Goal: Answer question/provide support: Share knowledge or assist other users

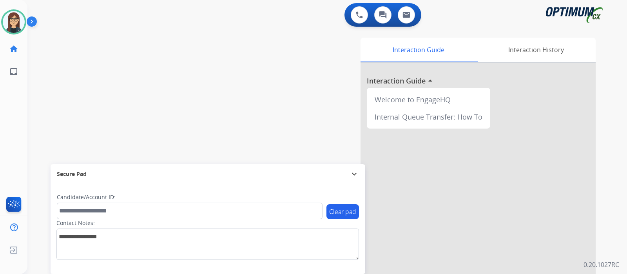
click at [83, 71] on div "swap_horiz Break voice bridge close_fullscreen Connect 3-Way Call merge_type Se…" at bounding box center [317, 191] width 581 height 327
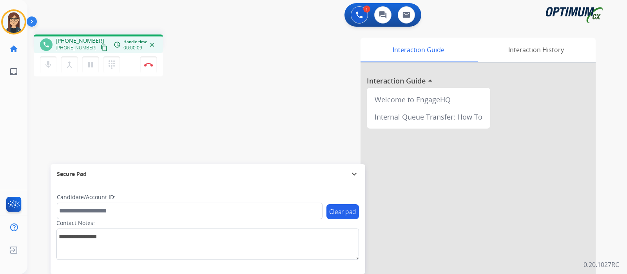
click at [101, 47] on mat-icon "content_copy" at bounding box center [104, 47] width 7 height 7
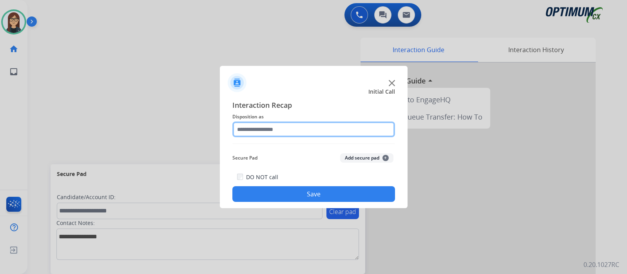
click at [299, 128] on input "text" at bounding box center [313, 130] width 163 height 16
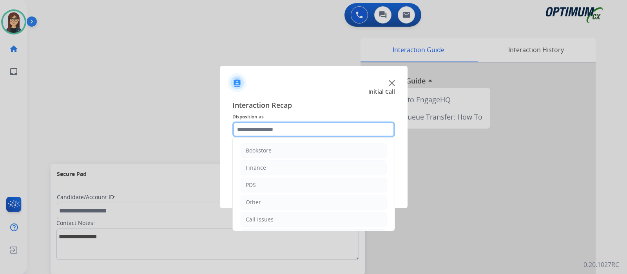
scroll to position [52, 0]
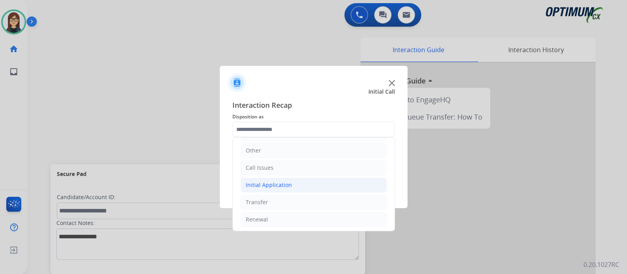
click at [287, 181] on div "Initial Application" at bounding box center [269, 185] width 46 height 8
click at [285, 216] on li "Appeals" at bounding box center [321, 219] width 131 height 15
type input "*******"
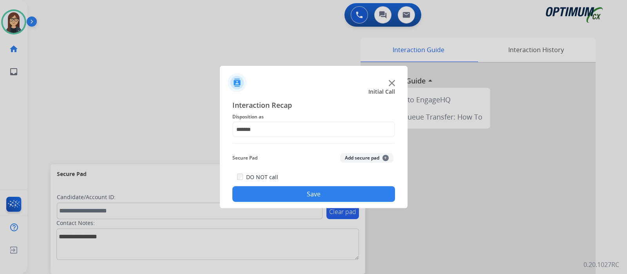
click at [283, 196] on button "Save" at bounding box center [313, 194] width 163 height 16
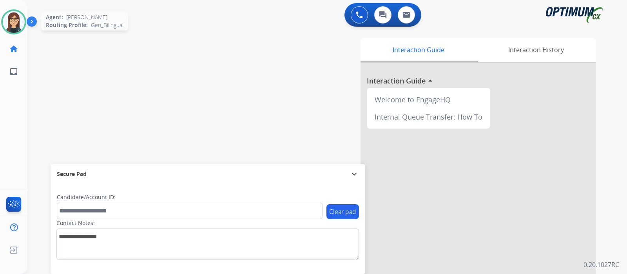
click at [18, 16] on img at bounding box center [14, 22] width 22 height 22
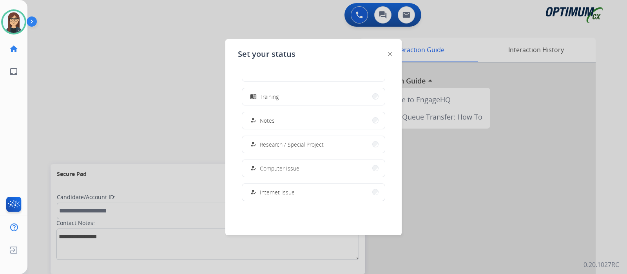
scroll to position [135, 0]
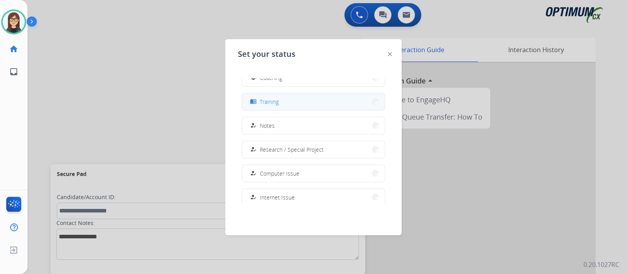
click at [283, 97] on button "menu_book Training" at bounding box center [313, 101] width 143 height 17
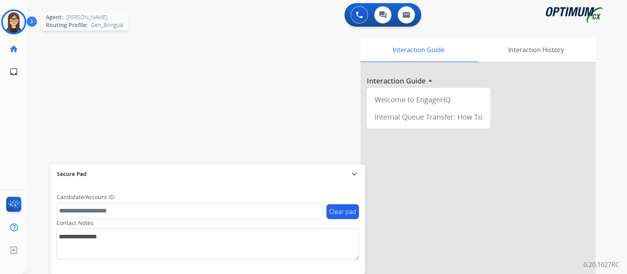
click at [18, 21] on img at bounding box center [14, 22] width 22 height 22
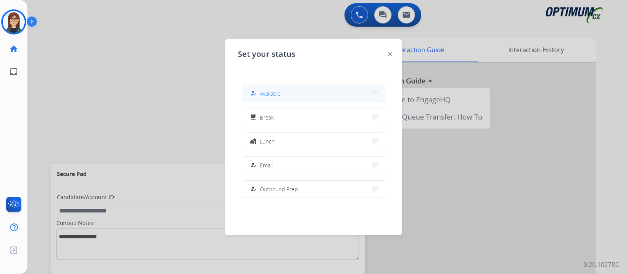
click at [284, 90] on button "how_to_reg Available" at bounding box center [313, 93] width 143 height 17
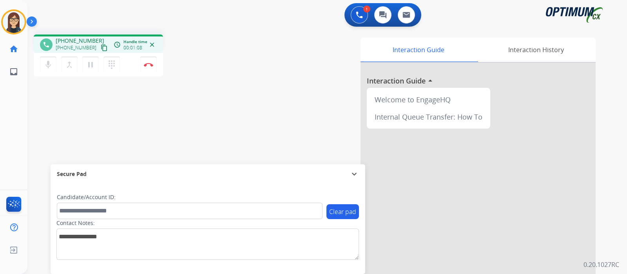
click at [101, 48] on mat-icon "content_copy" at bounding box center [104, 47] width 7 height 7
click at [147, 67] on button "Disconnect" at bounding box center [148, 64] width 16 height 16
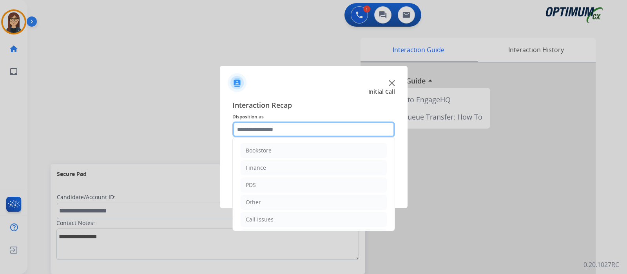
click at [261, 131] on input "text" at bounding box center [313, 130] width 163 height 16
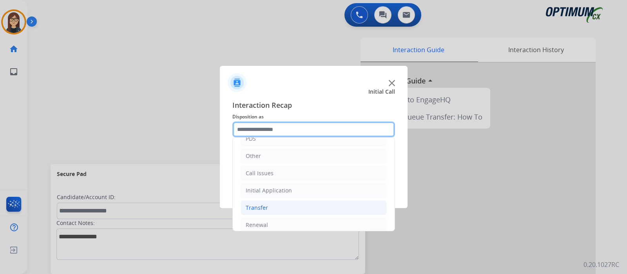
scroll to position [47, 0]
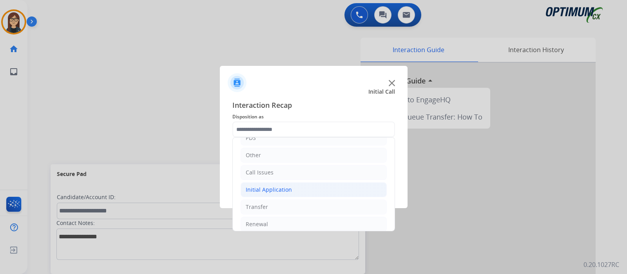
click at [292, 182] on li "Initial Application" at bounding box center [314, 189] width 146 height 15
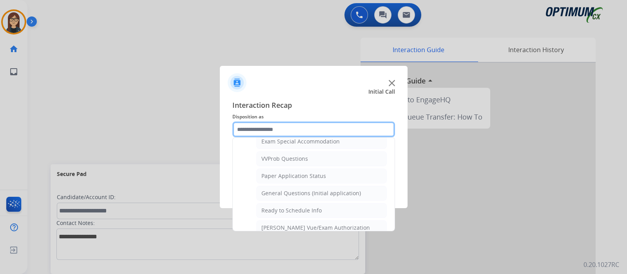
scroll to position [427, 0]
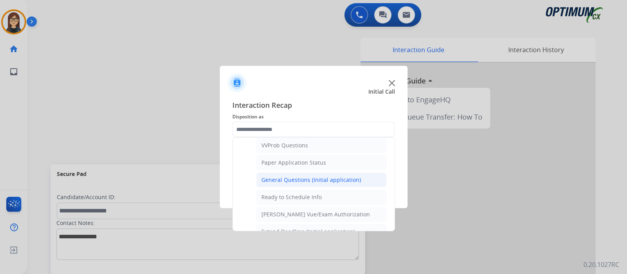
click at [319, 176] on div "General Questions (Initial application)" at bounding box center [311, 180] width 100 height 8
type input "**********"
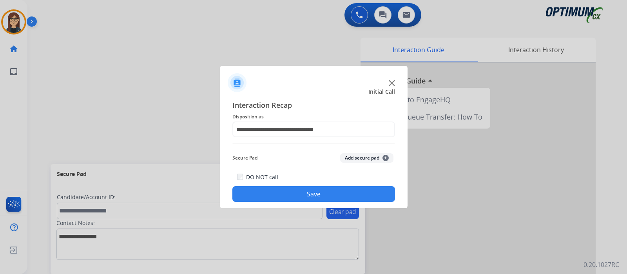
click at [303, 194] on button "Save" at bounding box center [313, 194] width 163 height 16
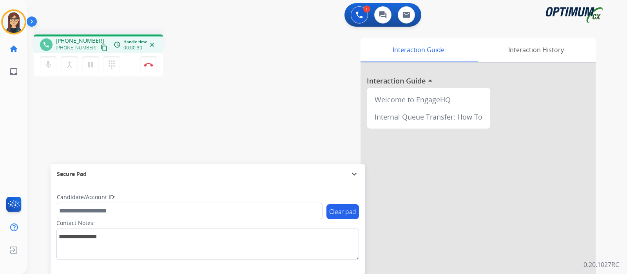
click at [101, 46] on mat-icon "content_copy" at bounding box center [104, 47] width 7 height 7
click at [48, 69] on mat-icon "mic" at bounding box center [48, 64] width 9 height 9
click at [53, 76] on div "mic_off Mute merge_type Bridge pause Hold dialpad Dialpad Disconnect" at bounding box center [98, 65] width 129 height 24
click at [48, 68] on mat-icon "mic_off" at bounding box center [48, 64] width 9 height 9
click at [230, 76] on div "phone [PHONE_NUMBER] [PHONE_NUMBER] content_copy access_time Call metrics Queue…" at bounding box center [137, 56] width 207 height 44
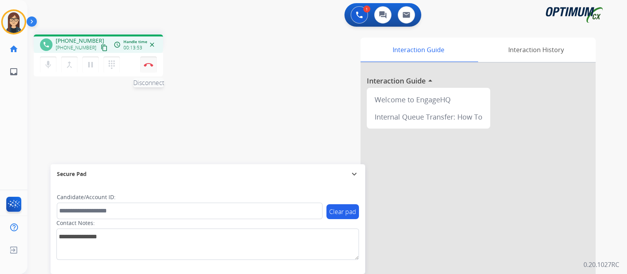
click at [149, 69] on button "Disconnect" at bounding box center [148, 64] width 16 height 16
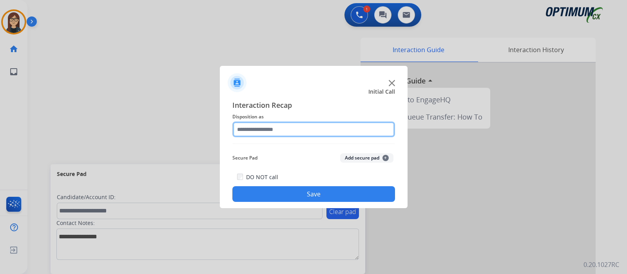
click at [268, 130] on input "text" at bounding box center [313, 130] width 163 height 16
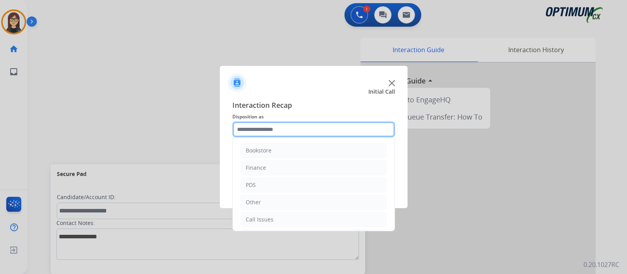
scroll to position [52, 0]
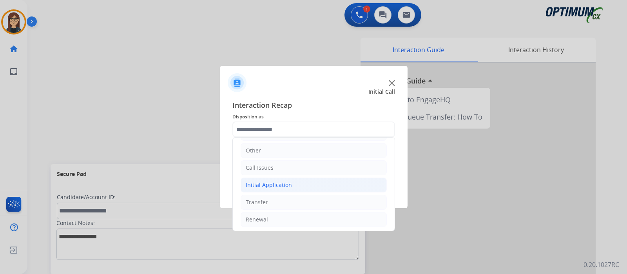
click at [320, 185] on li "Initial Application" at bounding box center [314, 185] width 146 height 15
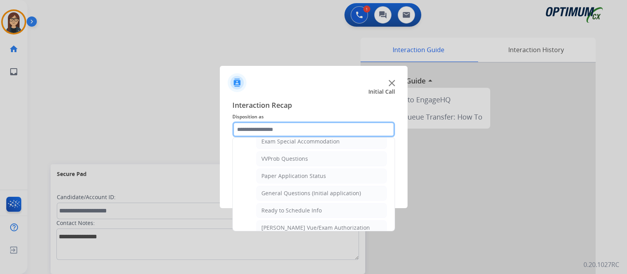
scroll to position [415, 0]
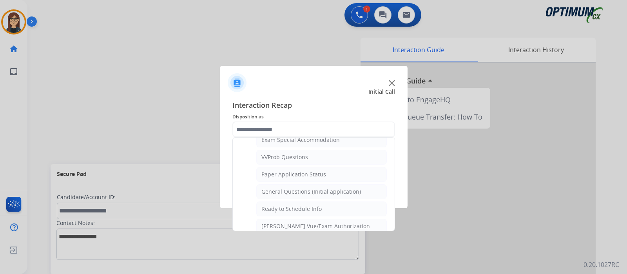
click at [339, 191] on li "General Questions (Initial application)" at bounding box center [321, 191] width 131 height 15
type input "**********"
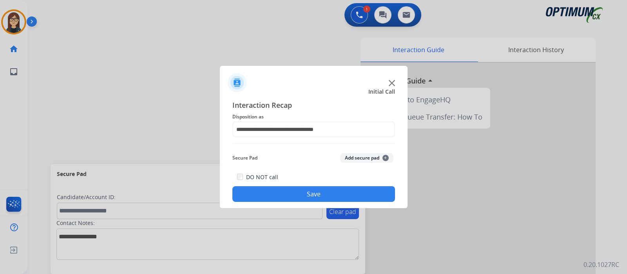
click at [339, 191] on button "Save" at bounding box center [313, 194] width 163 height 16
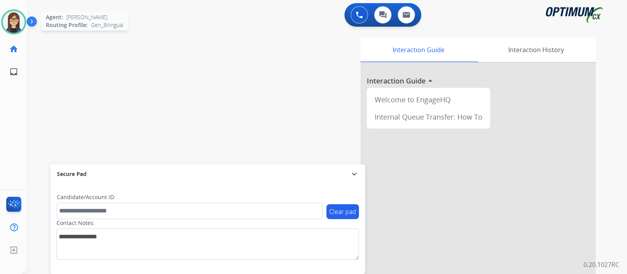
click at [15, 22] on img at bounding box center [14, 22] width 22 height 22
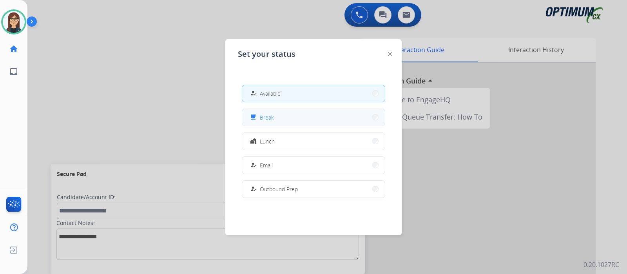
click at [269, 119] on span "Break" at bounding box center [267, 117] width 14 height 8
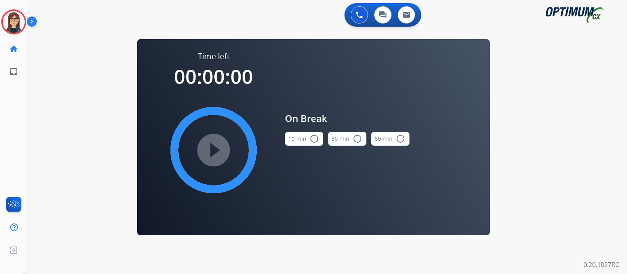
click at [315, 138] on mat-icon "radio_button_unchecked" at bounding box center [314, 138] width 9 height 9
click at [216, 149] on mat-icon "play_circle_filled" at bounding box center [213, 149] width 9 height 9
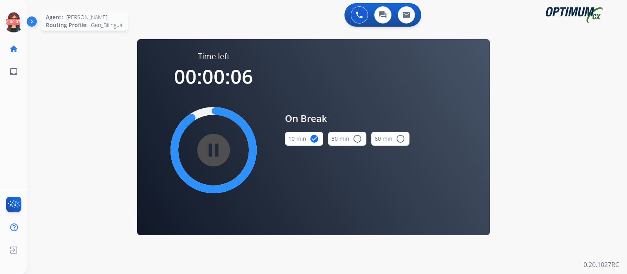
click at [8, 24] on icon at bounding box center [13, 21] width 25 height 25
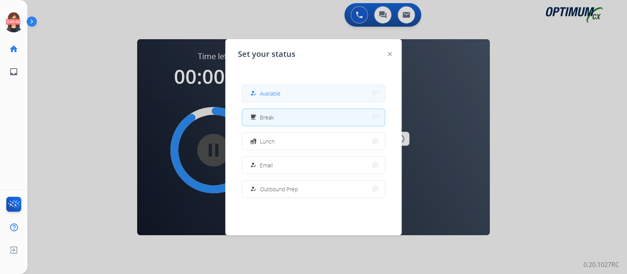
click at [259, 89] on div "how_to_reg" at bounding box center [254, 93] width 11 height 9
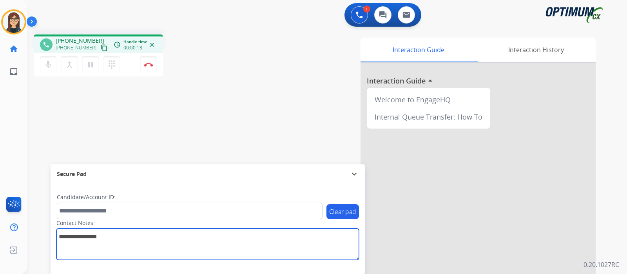
drag, startPoint x: 130, startPoint y: 234, endPoint x: 78, endPoint y: 106, distance: 137.4
click at [78, 106] on div "phone [PHONE_NUMBER] [PHONE_NUMBER] content_copy access_time Call metrics Queue…" at bounding box center [317, 191] width 581 height 327
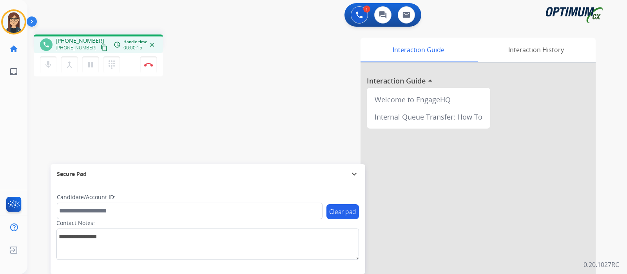
click at [101, 47] on mat-icon "content_copy" at bounding box center [104, 47] width 7 height 7
click at [220, 79] on div "phone [PHONE_NUMBER] [PHONE_NUMBER] content_copy access_time Call metrics Queue…" at bounding box center [317, 191] width 581 height 327
click at [149, 63] on img at bounding box center [148, 65] width 9 height 4
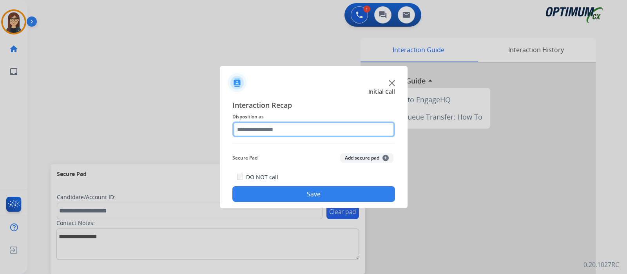
click at [291, 122] on input "text" at bounding box center [313, 130] width 163 height 16
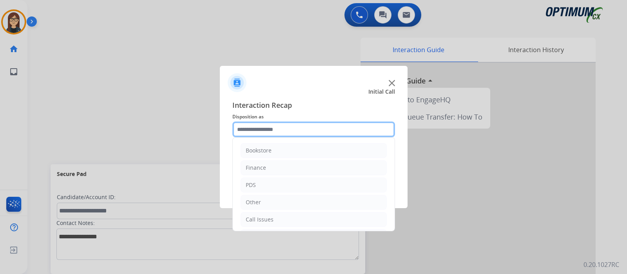
scroll to position [52, 0]
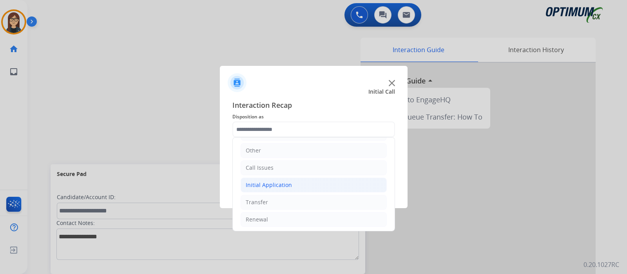
click at [288, 181] on div "Initial Application" at bounding box center [269, 185] width 46 height 8
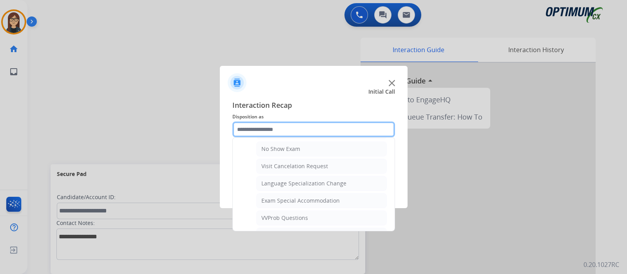
scroll to position [417, 0]
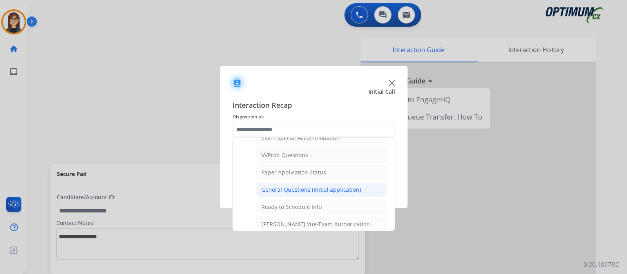
click at [345, 186] on div "General Questions (Initial application)" at bounding box center [311, 190] width 100 height 8
type input "**********"
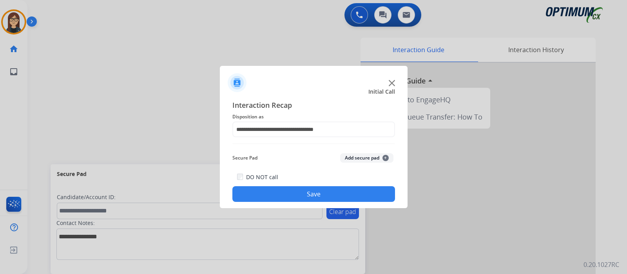
click at [319, 191] on button "Save" at bounding box center [313, 194] width 163 height 16
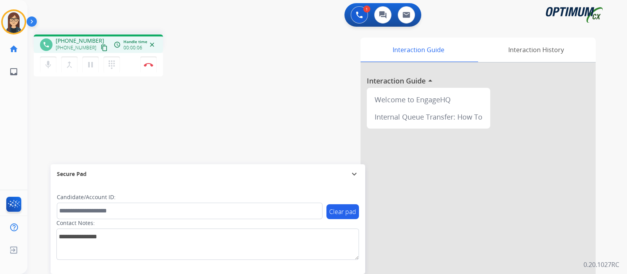
click at [101, 47] on mat-icon "content_copy" at bounding box center [104, 47] width 7 height 7
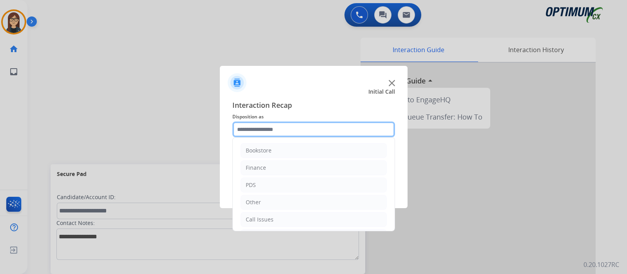
click at [266, 132] on input "text" at bounding box center [313, 130] width 163 height 16
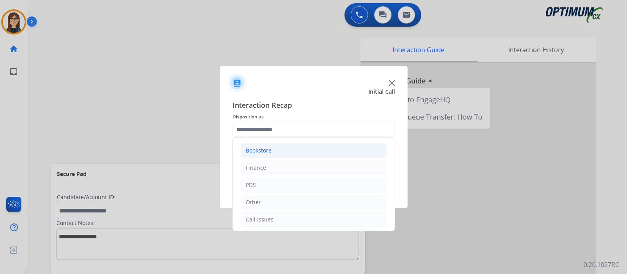
click at [279, 151] on li "Bookstore" at bounding box center [314, 150] width 146 height 15
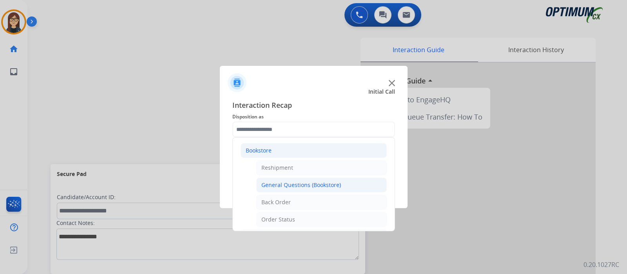
click at [313, 181] on div "General Questions (Bookstore)" at bounding box center [301, 185] width 80 height 8
type input "**********"
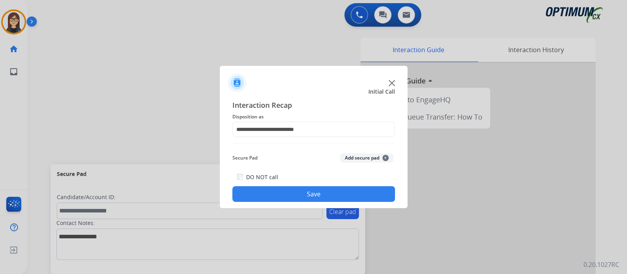
click at [301, 191] on button "Save" at bounding box center [313, 194] width 163 height 16
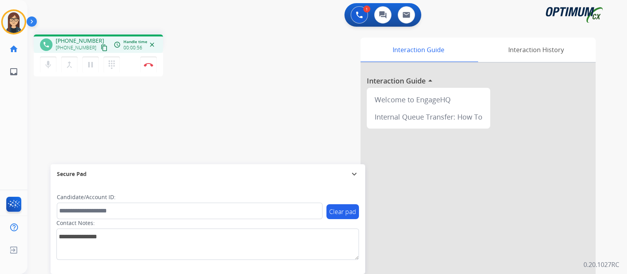
click at [101, 48] on mat-icon "content_copy" at bounding box center [104, 47] width 7 height 7
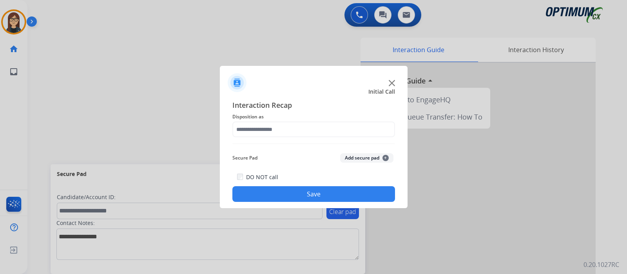
click at [392, 84] on img at bounding box center [392, 83] width 6 height 6
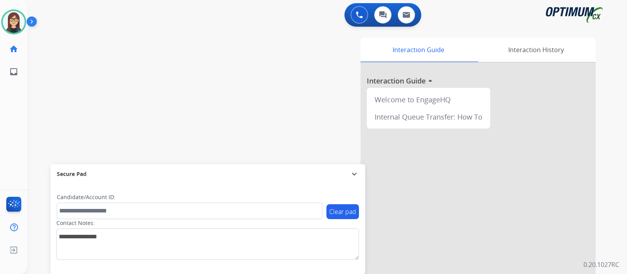
click at [215, 30] on div "swap_horiz Break voice bridge close_fullscreen Connect 3-Way Call merge_type Se…" at bounding box center [317, 191] width 581 height 327
click at [7, 13] on img at bounding box center [14, 22] width 22 height 22
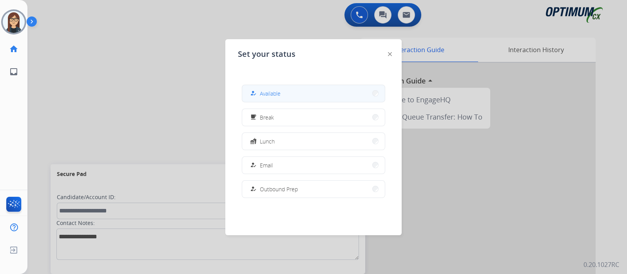
click at [276, 98] on button "how_to_reg Available" at bounding box center [313, 93] width 143 height 17
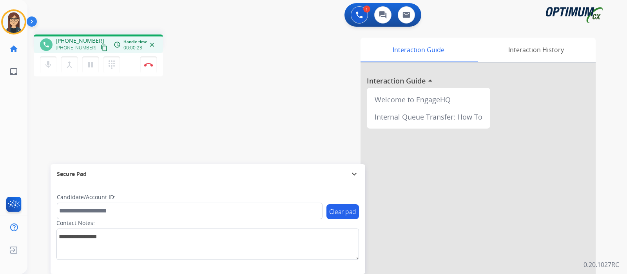
click at [101, 47] on mat-icon "content_copy" at bounding box center [104, 47] width 7 height 7
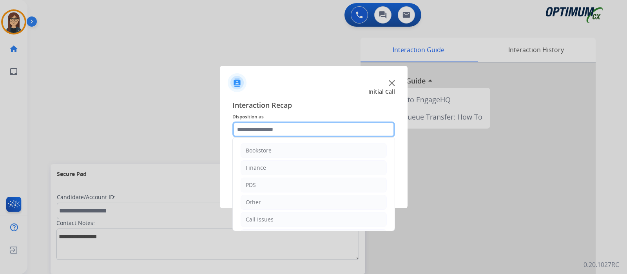
click at [281, 124] on input "text" at bounding box center [313, 130] width 163 height 16
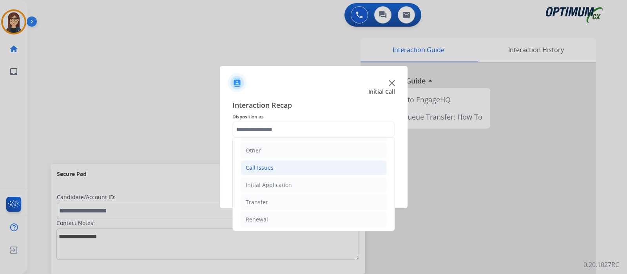
click at [292, 162] on li "Call Issues" at bounding box center [314, 167] width 146 height 15
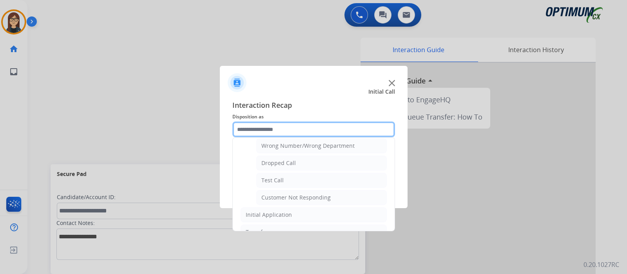
scroll to position [109, 0]
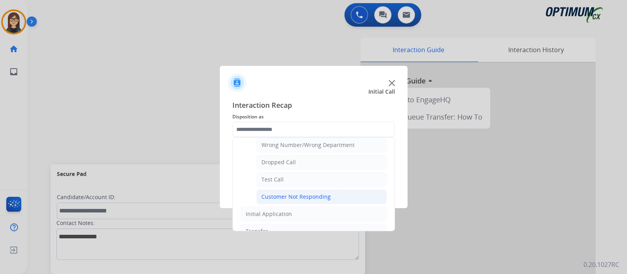
click at [335, 198] on li "Customer Not Responding" at bounding box center [321, 196] width 131 height 15
type input "**********"
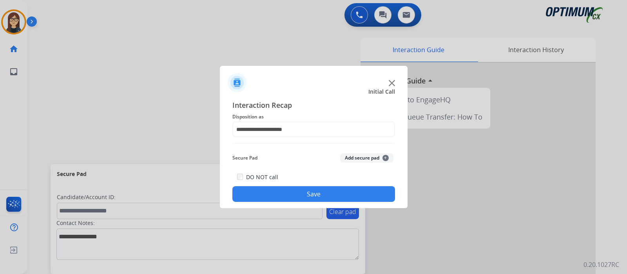
click at [324, 194] on button "Save" at bounding box center [313, 194] width 163 height 16
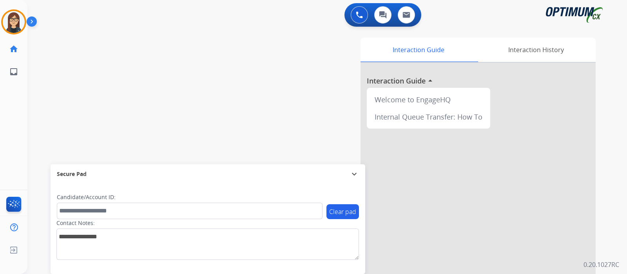
click at [271, 92] on div "Interaction Guide Interaction History Interaction Guide arrow_drop_up Welcome t…" at bounding box center [420, 197] width 352 height 318
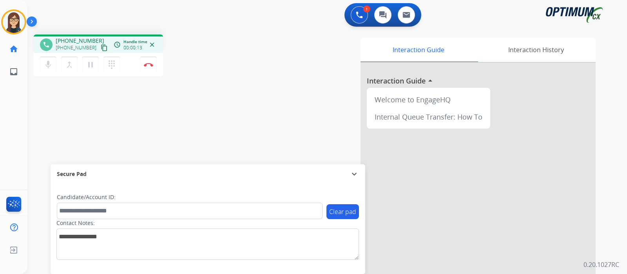
click at [101, 45] on mat-icon "content_copy" at bounding box center [104, 47] width 7 height 7
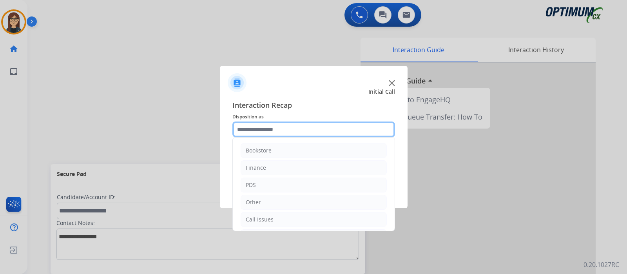
click at [313, 135] on input "text" at bounding box center [313, 130] width 163 height 16
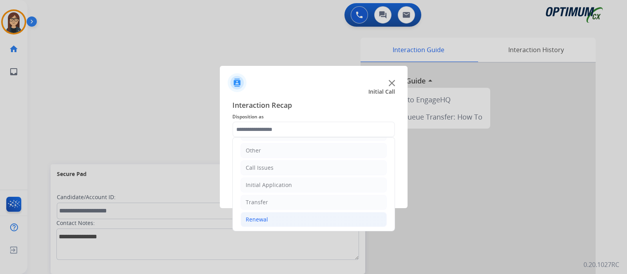
click at [265, 216] on div "Renewal" at bounding box center [257, 220] width 22 height 8
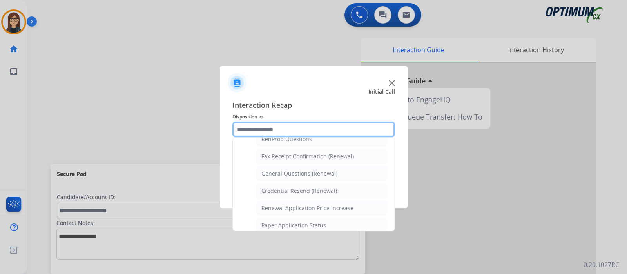
scroll to position [207, 0]
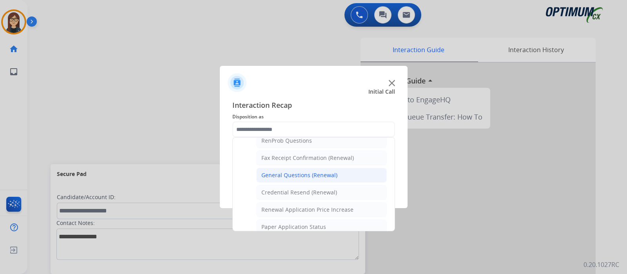
click at [301, 177] on li "General Questions (Renewal)" at bounding box center [321, 175] width 131 height 15
type input "**********"
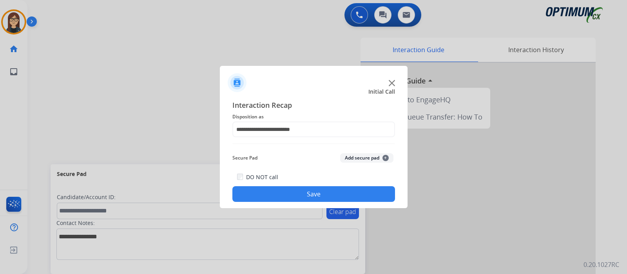
click at [287, 179] on div "DO NOT call Save" at bounding box center [313, 187] width 163 height 30
click at [283, 187] on button "Save" at bounding box center [313, 194] width 163 height 16
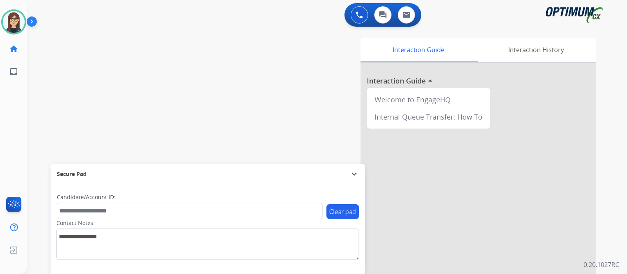
click at [230, 97] on div "swap_horiz Break voice bridge close_fullscreen Connect 3-Way Call merge_type Se…" at bounding box center [317, 191] width 581 height 327
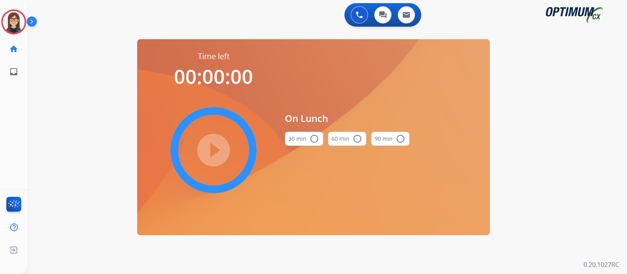
click at [319, 138] on button "30 min radio_button_unchecked" at bounding box center [304, 139] width 38 height 14
click at [218, 152] on mat-icon "play_circle_filled" at bounding box center [213, 149] width 9 height 9
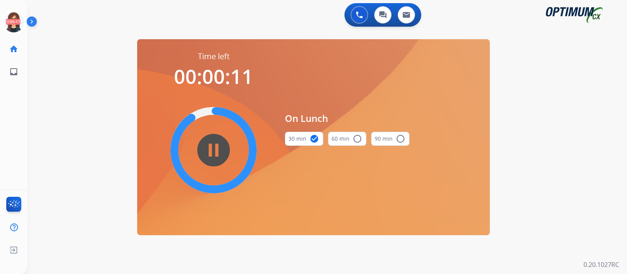
click at [30, 27] on img at bounding box center [33, 23] width 13 height 15
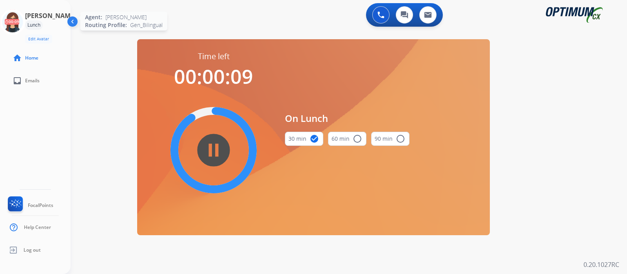
click at [25, 29] on icon at bounding box center [12, 21] width 25 height 25
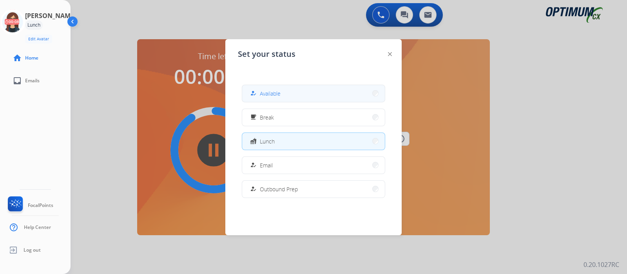
click at [303, 96] on button "how_to_reg Available" at bounding box center [313, 93] width 143 height 17
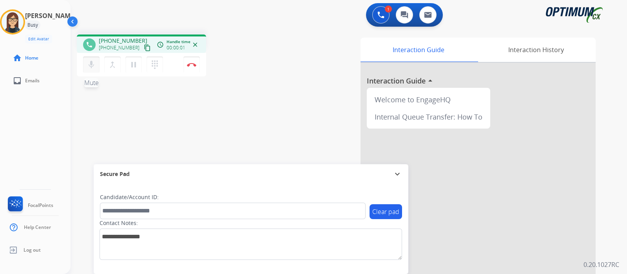
click at [89, 69] on button "mic Mute" at bounding box center [91, 64] width 16 height 16
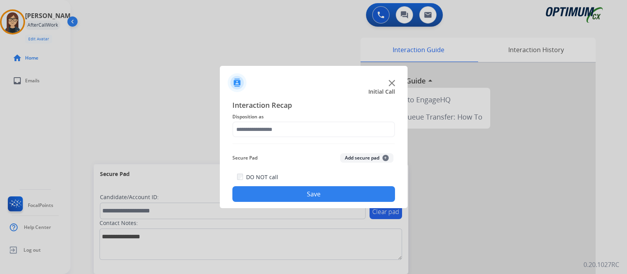
click at [345, 85] on div at bounding box center [314, 79] width 188 height 27
drag, startPoint x: 345, startPoint y: 85, endPoint x: 283, endPoint y: 5, distance: 100.5
click at [0, 5] on app-contact-recap-modal "Initial Call Interaction Recap Disposition as Secure Pad Add secure pad + DO NO…" at bounding box center [0, 137] width 0 height 274
click at [329, 82] on div at bounding box center [314, 79] width 188 height 27
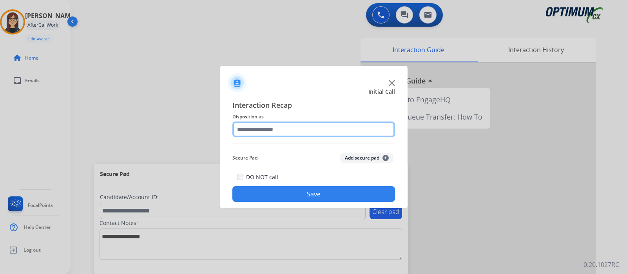
click at [296, 132] on input "text" at bounding box center [313, 130] width 163 height 16
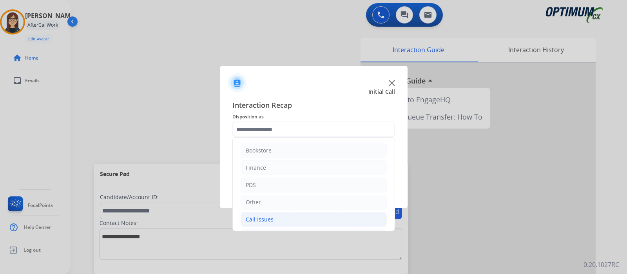
click at [273, 216] on li "Call Issues" at bounding box center [314, 219] width 146 height 15
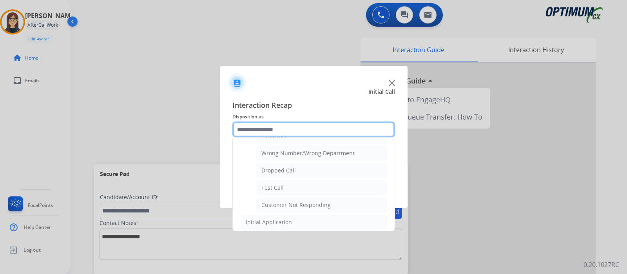
scroll to position [106, 0]
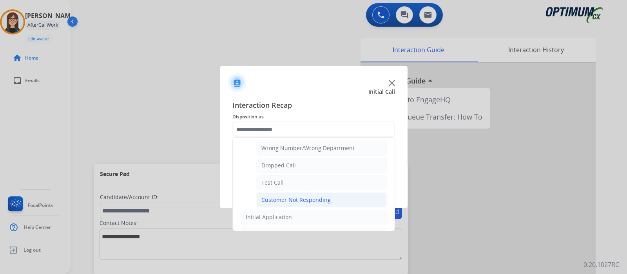
click at [332, 195] on li "Customer Not Responding" at bounding box center [321, 199] width 131 height 15
type input "**********"
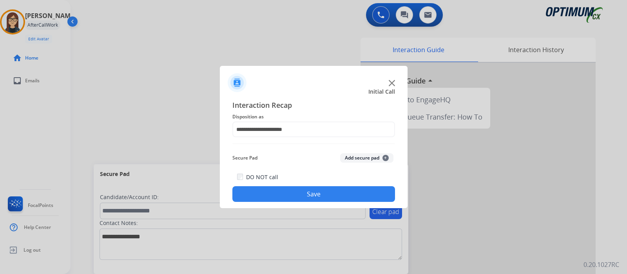
click at [325, 195] on button "Save" at bounding box center [313, 194] width 163 height 16
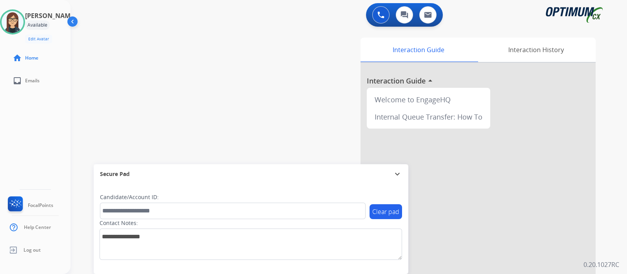
click at [221, 90] on div "swap_horiz Break voice bridge close_fullscreen Connect 3-Way Call merge_type Se…" at bounding box center [340, 191] width 538 height 327
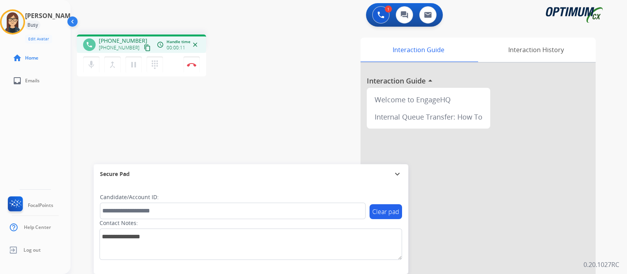
click at [144, 47] on mat-icon "content_copy" at bounding box center [147, 47] width 7 height 7
click at [91, 62] on mat-icon "mic" at bounding box center [91, 64] width 9 height 9
click at [94, 67] on mat-icon "mic_off" at bounding box center [91, 64] width 9 height 9
click at [94, 67] on mat-icon "mic" at bounding box center [91, 64] width 9 height 9
click at [96, 64] on button "mic_off Mute" at bounding box center [91, 64] width 16 height 16
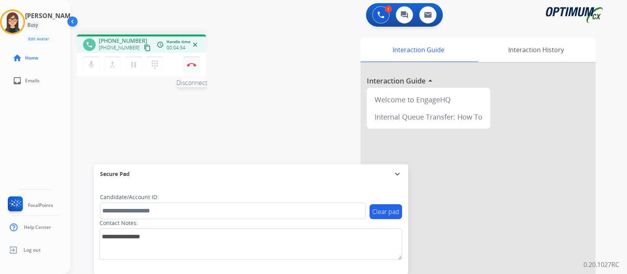
click at [193, 64] on img at bounding box center [191, 65] width 9 height 4
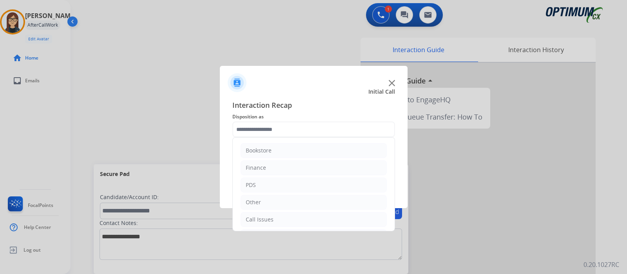
click at [259, 124] on input "text" at bounding box center [313, 130] width 163 height 16
click at [281, 182] on div "Initial Application" at bounding box center [269, 185] width 46 height 8
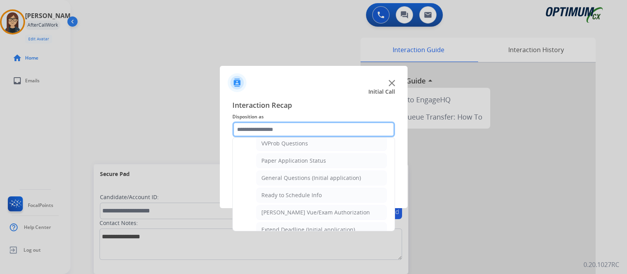
scroll to position [423, 0]
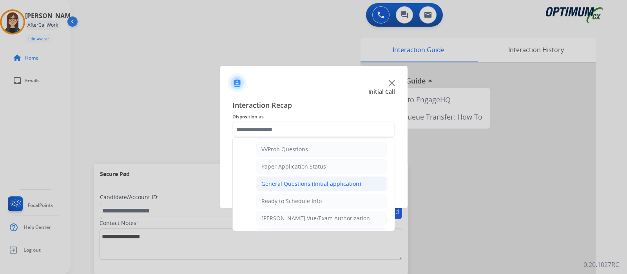
click at [316, 176] on li "General Questions (Initial application)" at bounding box center [321, 183] width 131 height 15
type input "**********"
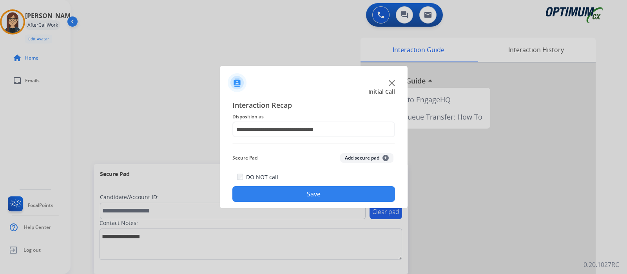
click at [313, 187] on button "Save" at bounding box center [313, 194] width 163 height 16
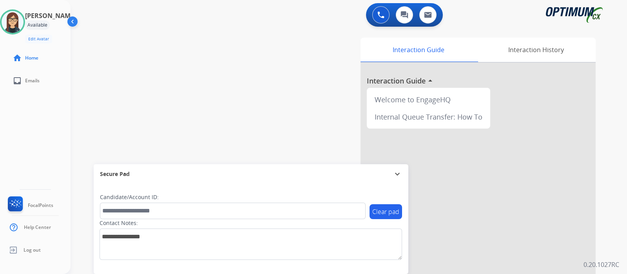
click at [217, 70] on div "swap_horiz Break voice bridge close_fullscreen Connect 3-Way Call merge_type Se…" at bounding box center [340, 191] width 538 height 327
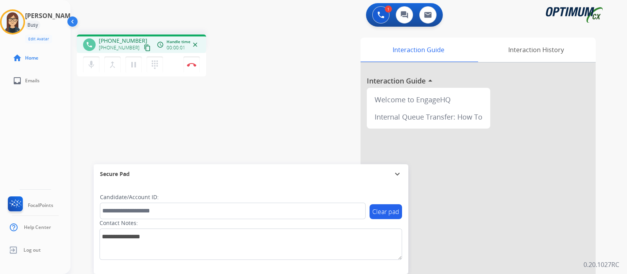
click at [144, 48] on mat-icon "content_copy" at bounding box center [147, 47] width 7 height 7
click at [274, 111] on div "phone [PHONE_NUMBER] [PHONE_NUMBER] content_copy access_time Call metrics Queue…" at bounding box center [340, 191] width 538 height 327
click at [340, 52] on div "Interaction Guide Interaction History Interaction Guide arrow_drop_up Welcome t…" at bounding box center [438, 197] width 314 height 318
click at [300, 44] on div "Interaction Guide Interaction History Interaction Guide arrow_drop_up Welcome t…" at bounding box center [438, 197] width 314 height 318
click at [238, 106] on div "phone [PHONE_NUMBER] [PHONE_NUMBER] content_copy access_time Call metrics Queue…" at bounding box center [340, 191] width 538 height 327
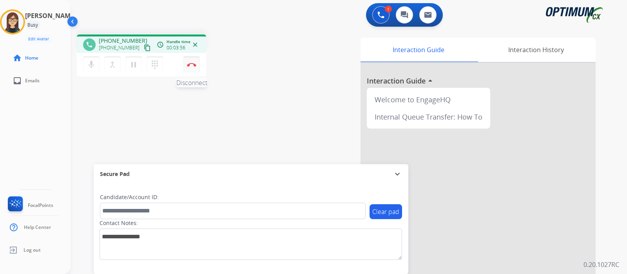
click at [189, 69] on button "Disconnect" at bounding box center [191, 64] width 16 height 16
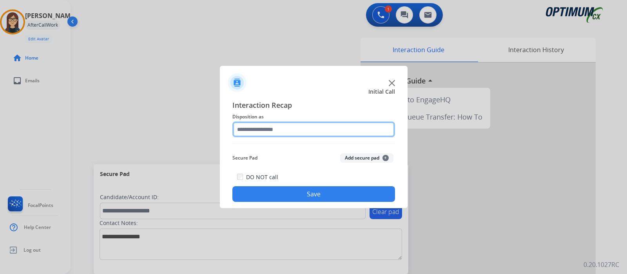
click at [327, 128] on input "text" at bounding box center [313, 130] width 163 height 16
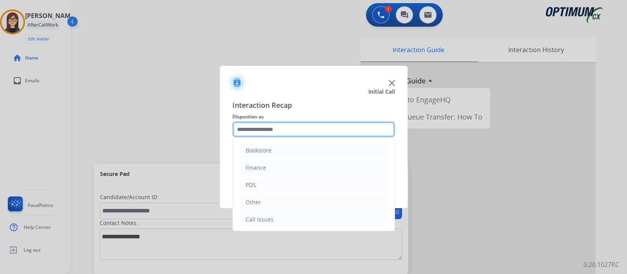
scroll to position [52, 0]
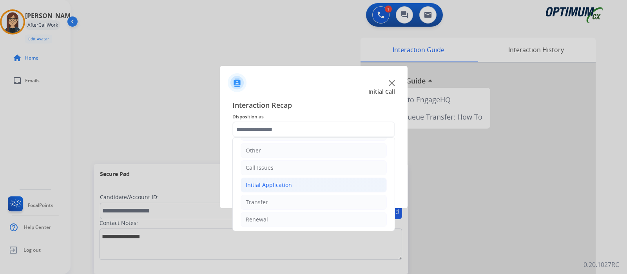
click at [308, 187] on li "Initial Application" at bounding box center [314, 185] width 146 height 15
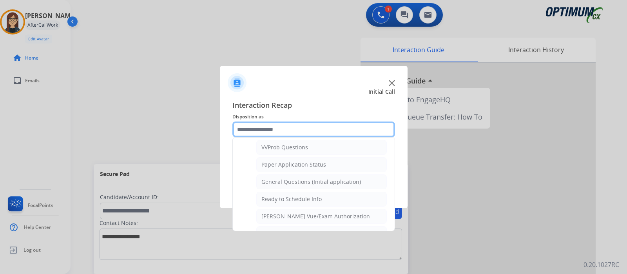
scroll to position [439, 0]
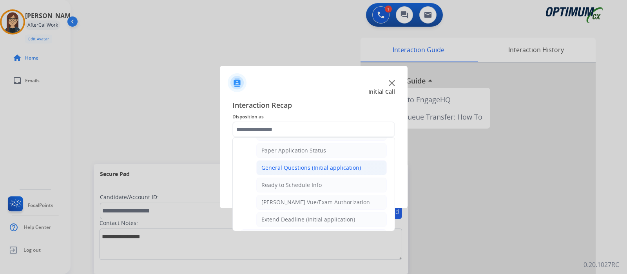
click at [354, 169] on li "General Questions (Initial application)" at bounding box center [321, 167] width 131 height 15
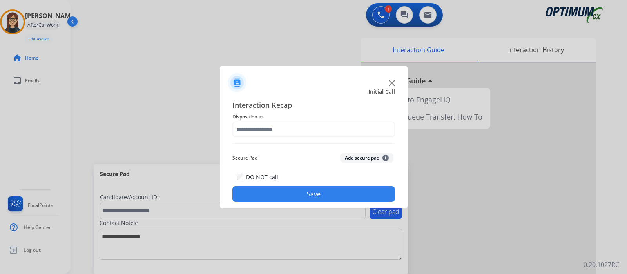
type input "**********"
click at [354, 192] on button "Save" at bounding box center [313, 194] width 163 height 16
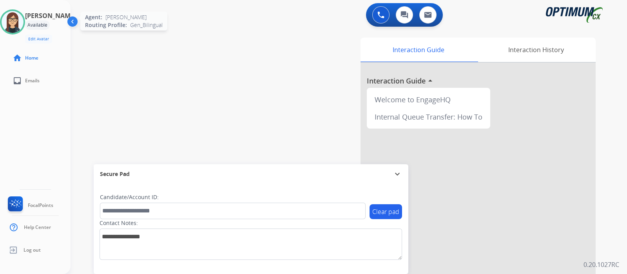
click at [24, 23] on img at bounding box center [13, 22] width 22 height 22
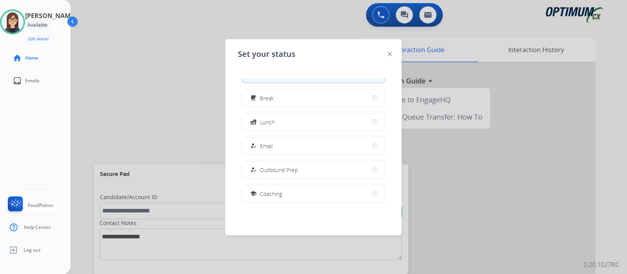
scroll to position [15, 0]
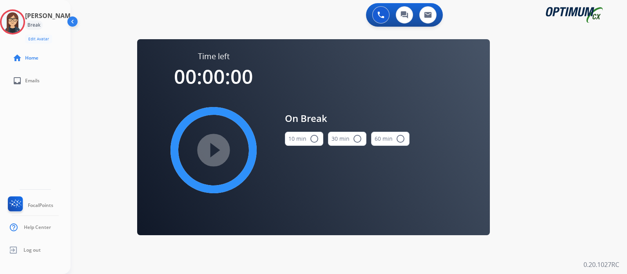
click at [312, 139] on mat-icon "radio_button_unchecked" at bounding box center [314, 138] width 9 height 9
click at [213, 145] on mat-icon "play_circle_filled" at bounding box center [213, 149] width 9 height 9
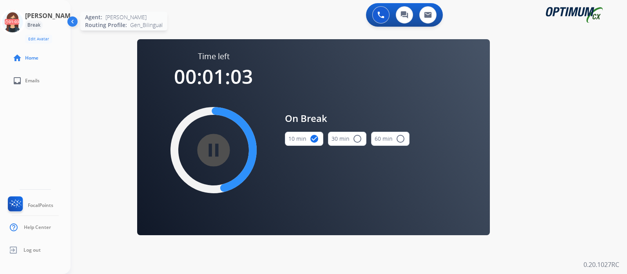
click at [12, 18] on icon at bounding box center [12, 21] width 25 height 25
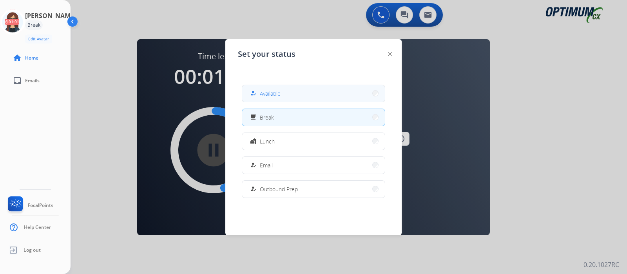
click at [276, 89] on div "how_to_reg Available" at bounding box center [265, 93] width 32 height 9
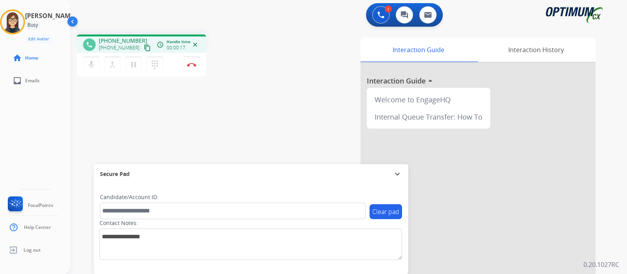
click at [144, 47] on mat-icon "content_copy" at bounding box center [147, 47] width 7 height 7
click at [249, 105] on div "phone [PHONE_NUMBER] [PHONE_NUMBER] content_copy access_time Call metrics Queue…" at bounding box center [340, 191] width 538 height 327
click at [260, 75] on div "phone [PHONE_NUMBER] [PHONE_NUMBER] content_copy access_time Call metrics Queue…" at bounding box center [177, 56] width 201 height 44
click at [194, 70] on button "Disconnect" at bounding box center [191, 64] width 16 height 16
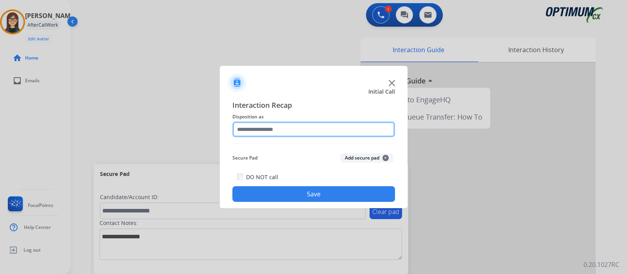
click at [290, 127] on input "text" at bounding box center [313, 130] width 163 height 16
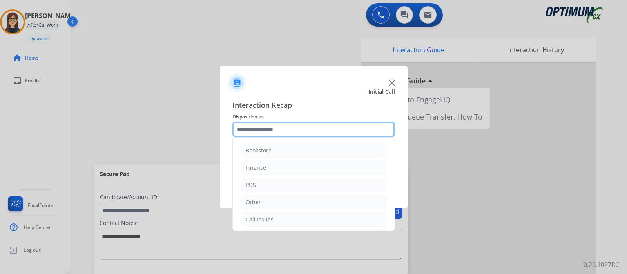
scroll to position [42, 0]
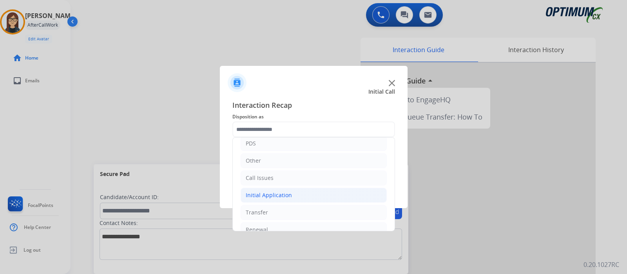
click at [297, 195] on li "Initial Application" at bounding box center [314, 195] width 146 height 15
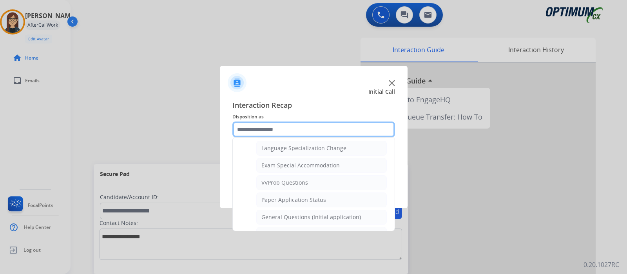
scroll to position [397, 0]
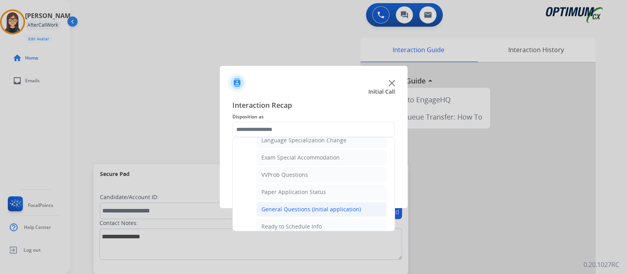
click at [343, 205] on div "General Questions (Initial application)" at bounding box center [311, 209] width 100 height 8
type input "**********"
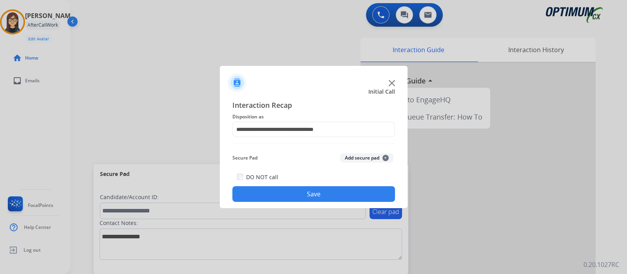
click at [335, 194] on button "Save" at bounding box center [313, 194] width 163 height 16
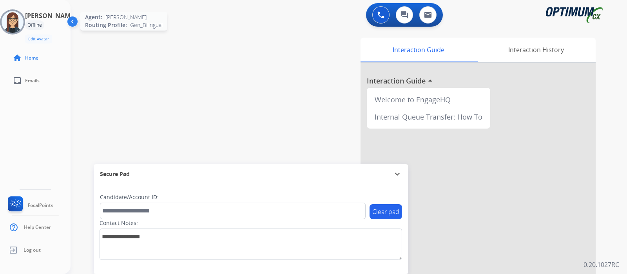
click at [18, 17] on img at bounding box center [13, 22] width 22 height 22
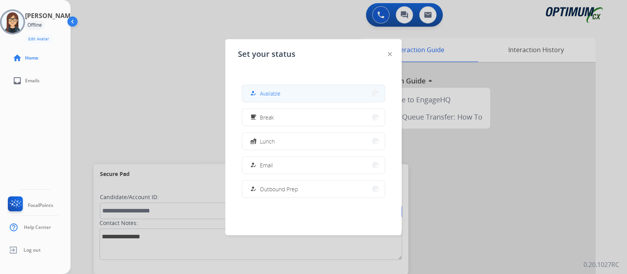
click at [255, 97] on div "how_to_reg" at bounding box center [254, 93] width 11 height 9
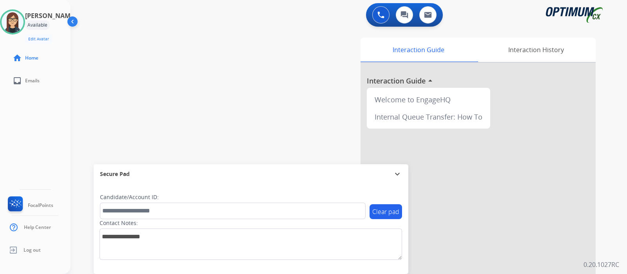
click at [272, 91] on div "swap_horiz Break voice bridge close_fullscreen Connect 3-Way Call merge_type Se…" at bounding box center [340, 191] width 538 height 327
click at [245, 64] on div "swap_horiz Break voice bridge close_fullscreen Connect 3-Way Call merge_type Se…" at bounding box center [340, 191] width 538 height 327
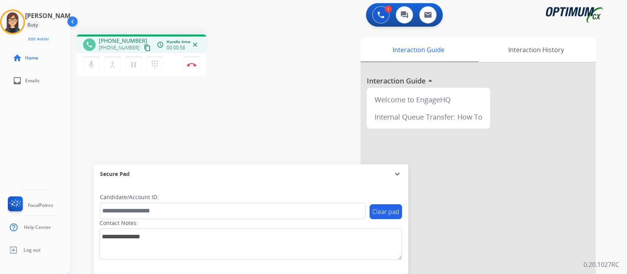
click at [144, 48] on mat-icon "content_copy" at bounding box center [147, 47] width 7 height 7
click at [91, 64] on mat-icon "mic" at bounding box center [91, 64] width 9 height 9
click at [88, 67] on mat-icon "mic_off" at bounding box center [91, 64] width 9 height 9
click at [263, 86] on div "phone [PHONE_NUMBER] [PHONE_NUMBER] content_copy access_time Call metrics Queue…" at bounding box center [340, 191] width 538 height 327
click at [191, 66] on img at bounding box center [191, 65] width 9 height 4
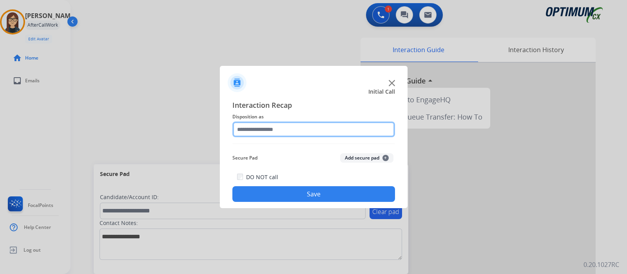
click at [261, 127] on input "text" at bounding box center [313, 130] width 163 height 16
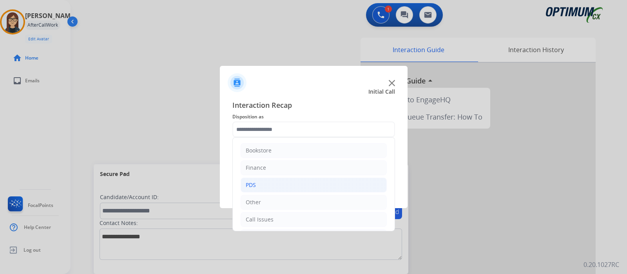
click at [274, 180] on li "PDS" at bounding box center [314, 185] width 146 height 15
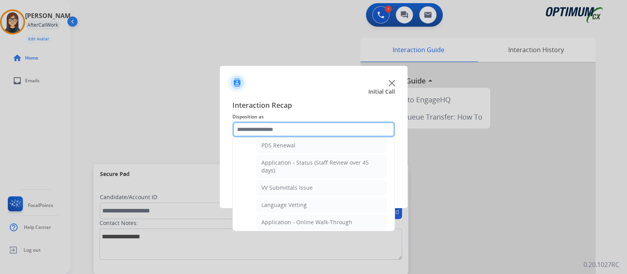
scroll to position [132, 0]
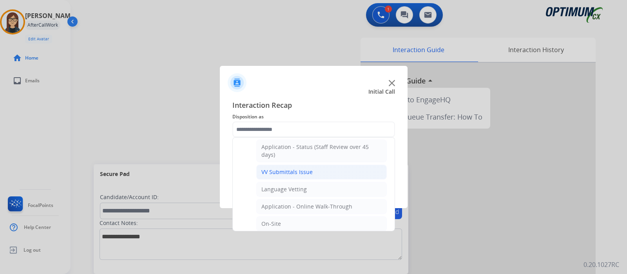
click at [339, 170] on li "VV Submittals Issue" at bounding box center [321, 172] width 131 height 15
type input "**********"
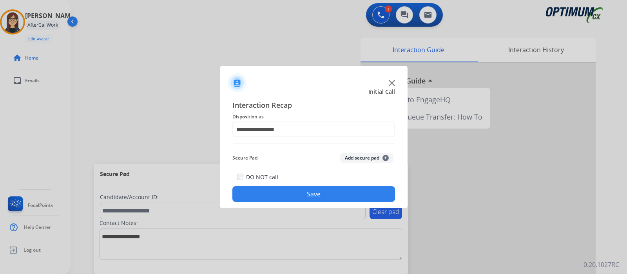
click at [308, 190] on button "Save" at bounding box center [313, 194] width 163 height 16
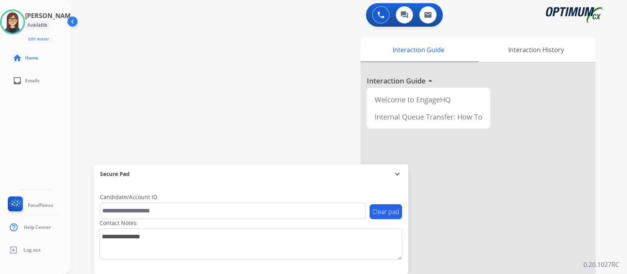
click at [310, 82] on div "Interaction Guide Interaction History Interaction Guide arrow_drop_up Welcome t…" at bounding box center [438, 197] width 314 height 318
click at [214, 120] on div "swap_horiz Break voice bridge close_fullscreen Connect 3-Way Call merge_type Se…" at bounding box center [340, 191] width 538 height 327
click at [259, 74] on div "swap_horiz Break voice bridge close_fullscreen Connect 3-Way Call merge_type Se…" at bounding box center [340, 191] width 538 height 327
click at [220, 85] on div "swap_horiz Break voice bridge close_fullscreen Connect 3-Way Call merge_type Se…" at bounding box center [340, 191] width 538 height 327
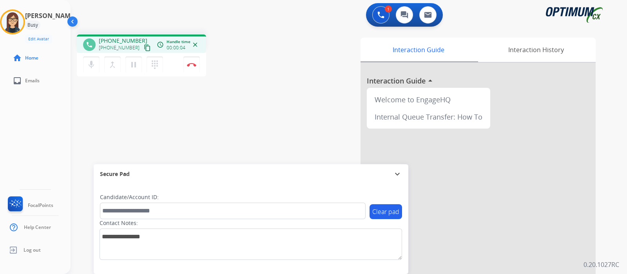
click at [181, 158] on div "phone [PHONE_NUMBER] [PHONE_NUMBER] content_copy access_time Call metrics Queue…" at bounding box center [340, 191] width 538 height 327
click at [144, 46] on mat-icon "content_copy" at bounding box center [147, 47] width 7 height 7
click at [229, 122] on div "phone [PHONE_NUMBER] [PHONE_NUMBER] content_copy access_time Call metrics Queue…" at bounding box center [340, 191] width 538 height 327
click at [190, 67] on button "Disconnect" at bounding box center [191, 64] width 16 height 16
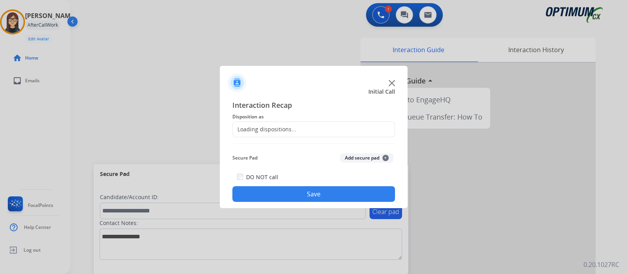
click at [270, 129] on div "Loading dispositions..." at bounding box center [265, 129] width 64 height 8
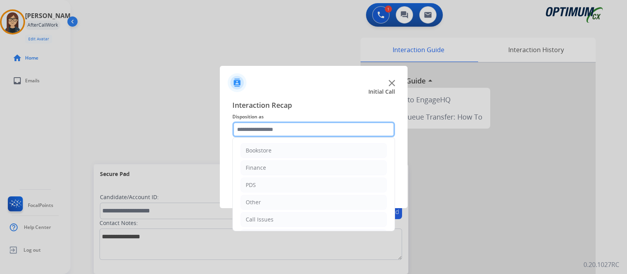
click at [372, 126] on input "text" at bounding box center [313, 130] width 163 height 16
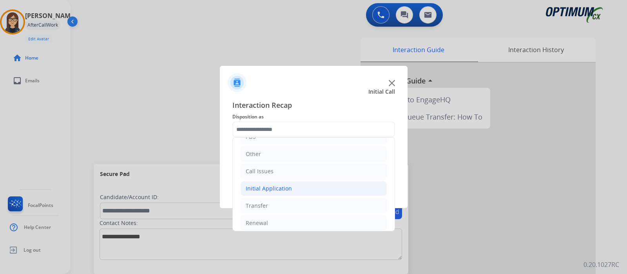
click at [319, 185] on li "Initial Application" at bounding box center [314, 188] width 146 height 15
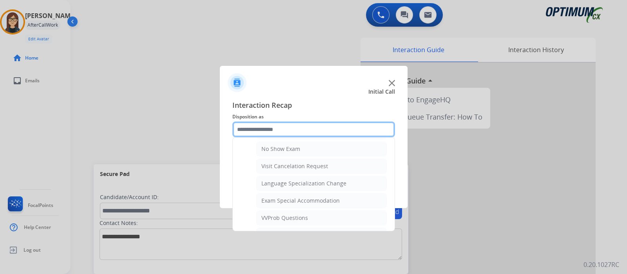
scroll to position [397, 0]
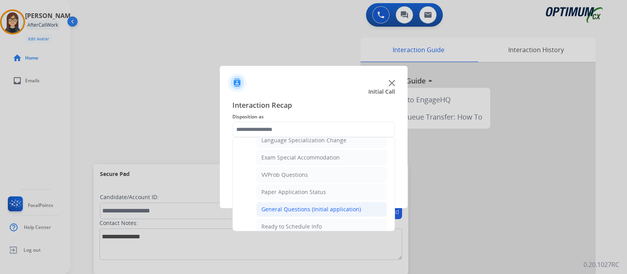
click at [343, 205] on div "General Questions (Initial application)" at bounding box center [311, 209] width 100 height 8
type input "**********"
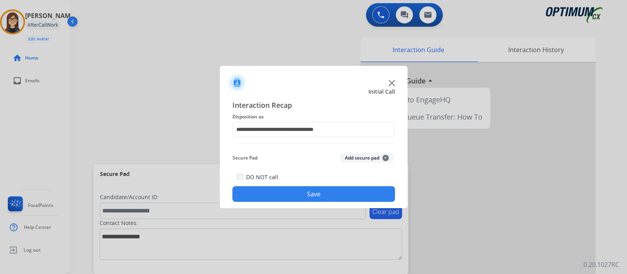
click at [330, 199] on button "Save" at bounding box center [313, 194] width 163 height 16
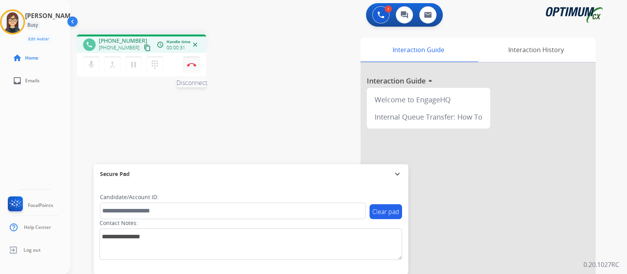
click at [192, 69] on button "Disconnect" at bounding box center [191, 64] width 16 height 16
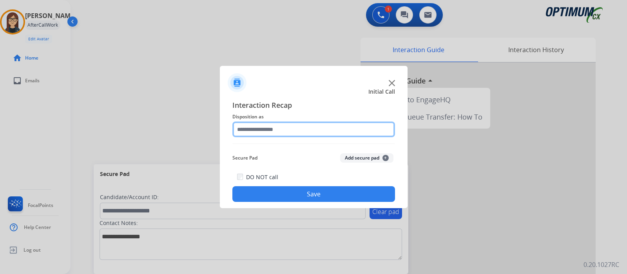
click at [241, 128] on input "text" at bounding box center [313, 130] width 163 height 16
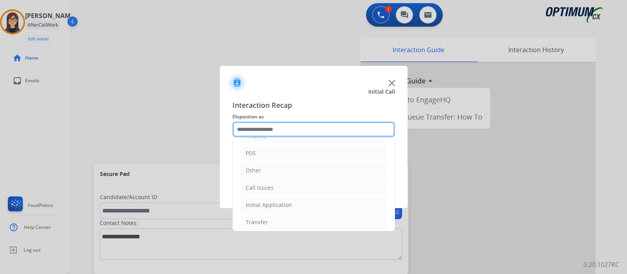
scroll to position [40, 0]
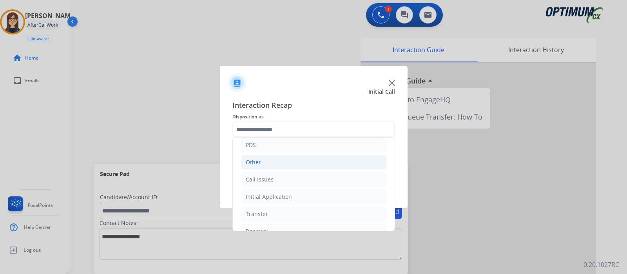
click at [288, 160] on li "Other" at bounding box center [314, 162] width 146 height 15
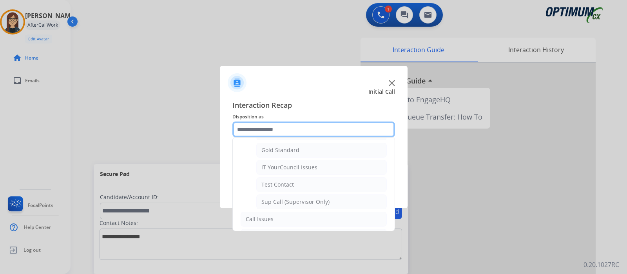
scroll to position [142, 0]
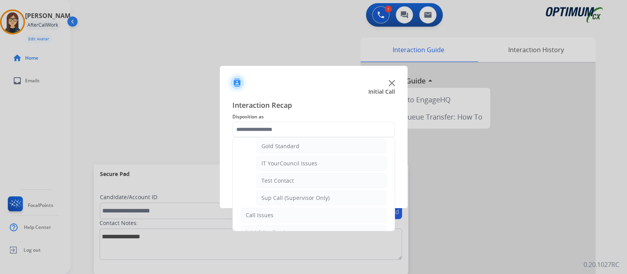
click at [394, 84] on img at bounding box center [392, 83] width 6 height 6
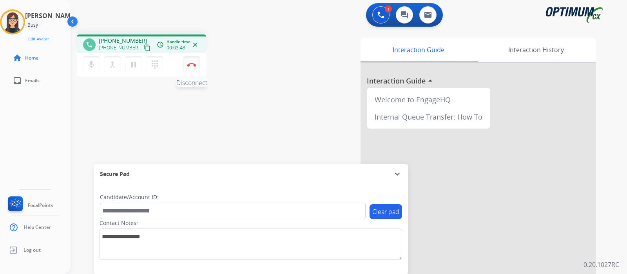
click at [189, 68] on button "Disconnect" at bounding box center [191, 64] width 16 height 16
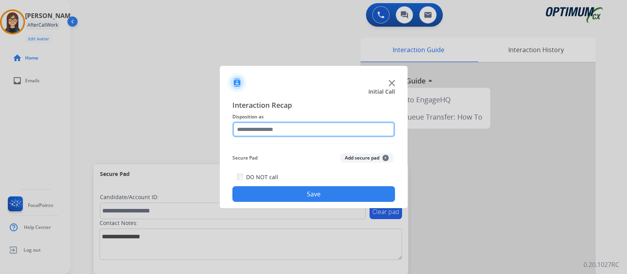
click at [265, 124] on input "text" at bounding box center [313, 130] width 163 height 16
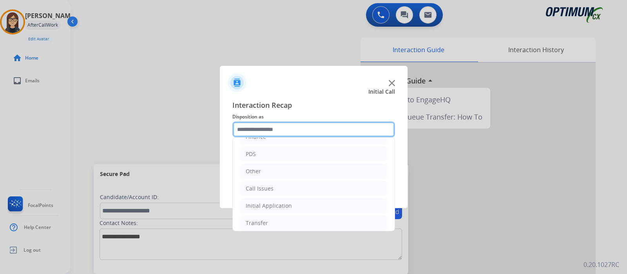
scroll to position [52, 0]
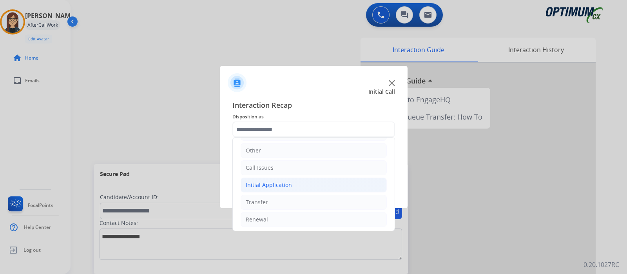
click at [285, 186] on div "Initial Application" at bounding box center [269, 185] width 46 height 8
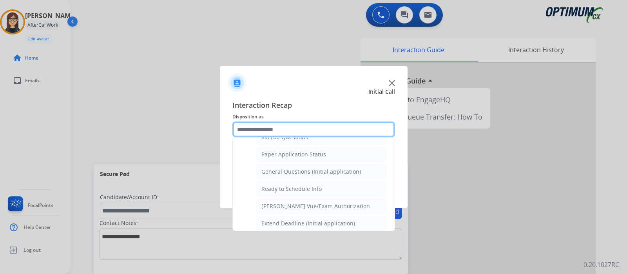
scroll to position [427, 0]
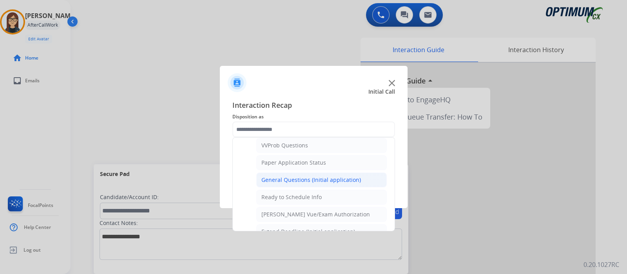
click at [311, 178] on div "General Questions (Initial application)" at bounding box center [311, 180] width 100 height 8
type input "**********"
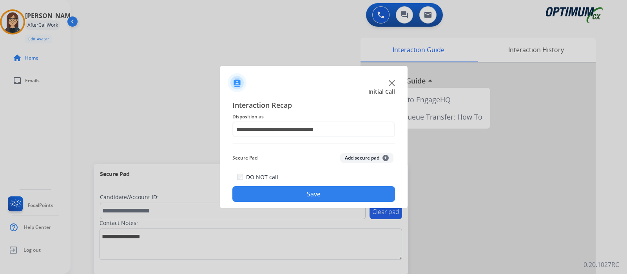
click at [309, 192] on button "Save" at bounding box center [313, 194] width 163 height 16
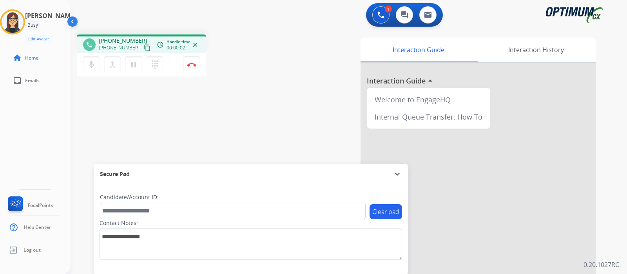
click at [144, 48] on mat-icon "content_copy" at bounding box center [147, 47] width 7 height 7
click at [93, 66] on mat-icon "mic" at bounding box center [91, 64] width 9 height 9
click at [88, 65] on mat-icon "mic_off" at bounding box center [91, 64] width 9 height 9
click at [283, 81] on div "Interaction Guide Interaction History Interaction Guide arrow_drop_up Welcome t…" at bounding box center [438, 197] width 314 height 318
click at [95, 63] on mat-icon "mic" at bounding box center [91, 64] width 9 height 9
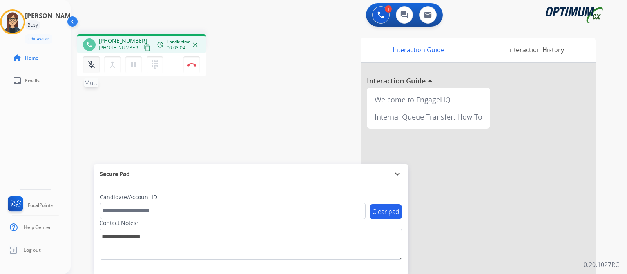
click at [91, 67] on mat-icon "mic_off" at bounding box center [91, 64] width 9 height 9
click at [278, 115] on div "phone [PHONE_NUMBER] [PHONE_NUMBER] content_copy access_time Call metrics Queue…" at bounding box center [340, 191] width 538 height 327
click at [183, 135] on div "phone [PHONE_NUMBER] [PHONE_NUMBER] content_copy access_time Call metrics Queue…" at bounding box center [340, 191] width 538 height 327
click at [263, 94] on div "phone [PHONE_NUMBER] [PHONE_NUMBER] content_copy access_time Call metrics Queue…" at bounding box center [340, 191] width 538 height 327
click at [242, 129] on div "phone [PHONE_NUMBER] [PHONE_NUMBER] content_copy access_time Call metrics Queue…" at bounding box center [340, 191] width 538 height 327
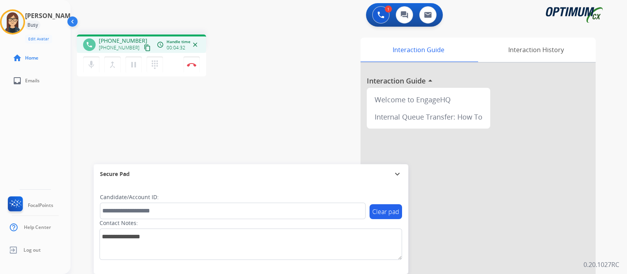
click at [245, 99] on div "phone [PHONE_NUMBER] [PHONE_NUMBER] content_copy access_time Call metrics Queue…" at bounding box center [340, 191] width 538 height 327
click at [248, 91] on div "phone [PHONE_NUMBER] [PHONE_NUMBER] content_copy access_time Call metrics Queue…" at bounding box center [340, 191] width 538 height 327
click at [220, 100] on div "phone [PHONE_NUMBER] [PHONE_NUMBER] content_copy access_time Call metrics Queue…" at bounding box center [340, 191] width 538 height 327
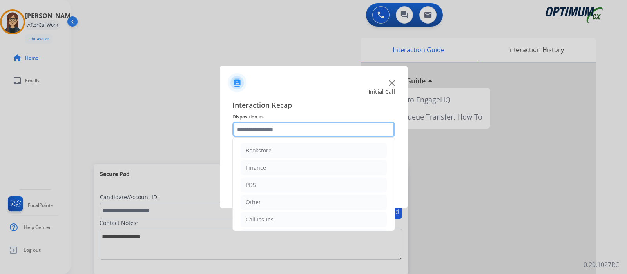
click at [280, 134] on input "text" at bounding box center [313, 130] width 163 height 16
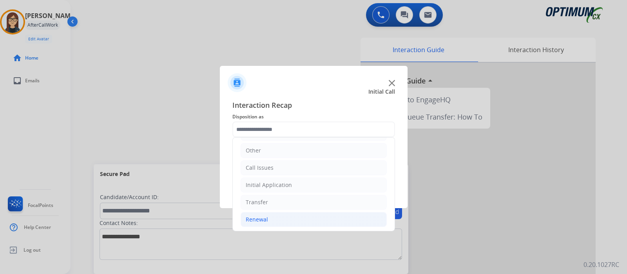
click at [253, 220] on div "Renewal" at bounding box center [257, 220] width 22 height 8
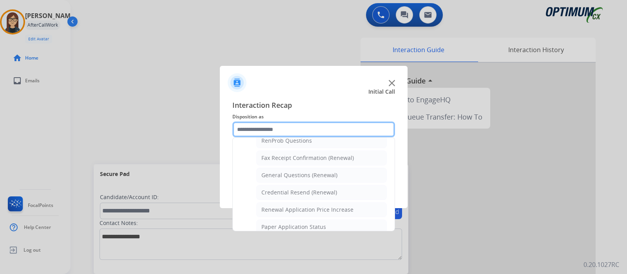
scroll to position [203, 0]
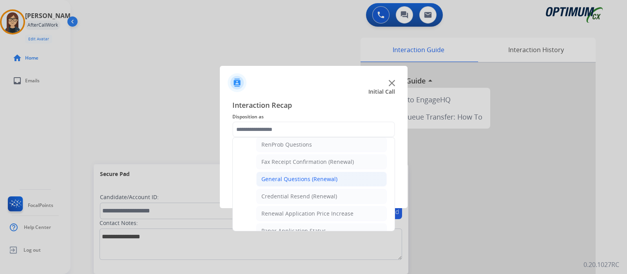
click at [321, 172] on li "General Questions (Renewal)" at bounding box center [321, 179] width 131 height 15
type input "**********"
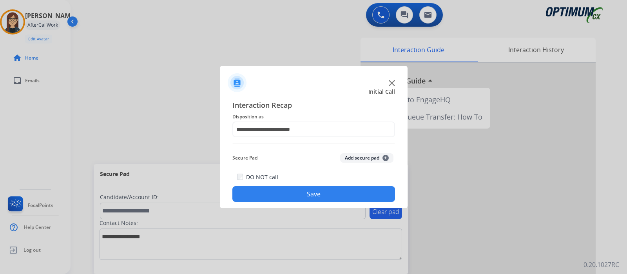
click at [316, 191] on button "Save" at bounding box center [313, 194] width 163 height 16
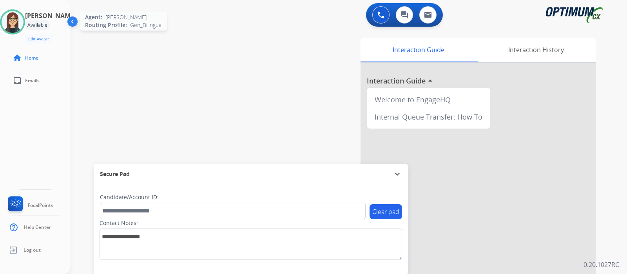
click at [22, 29] on img at bounding box center [13, 22] width 22 height 22
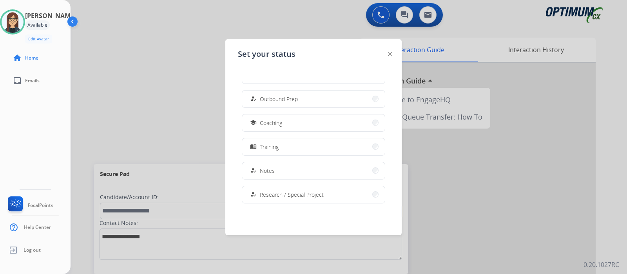
scroll to position [195, 0]
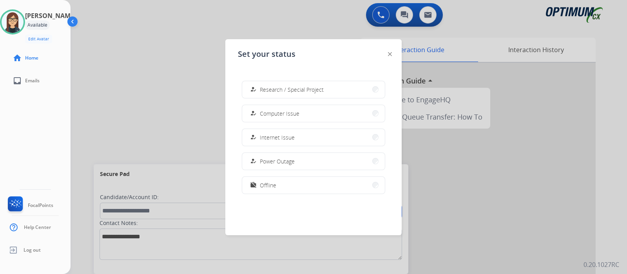
click at [290, 186] on button "work_off Offline" at bounding box center [313, 185] width 143 height 17
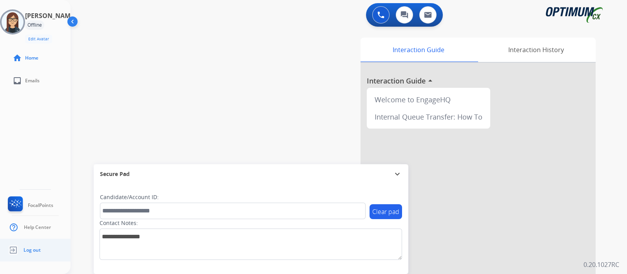
click at [12, 249] on img at bounding box center [13, 250] width 14 height 15
